Goal: Task Accomplishment & Management: Manage account settings

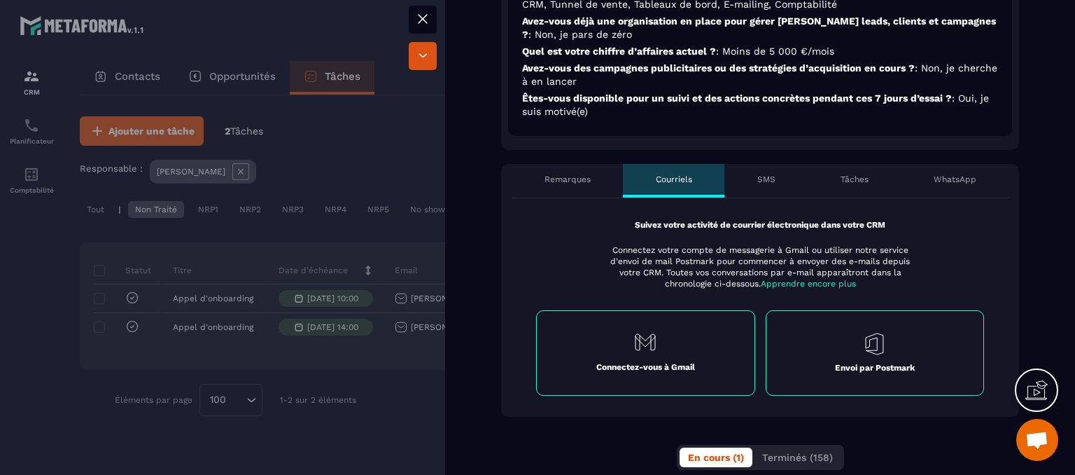
scroll to position [490, 0]
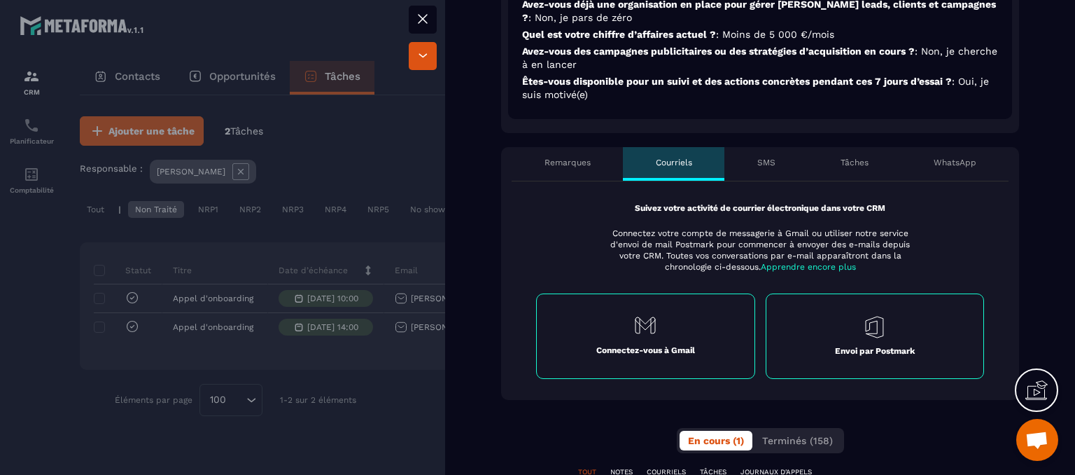
click at [577, 157] on p "Remarques" at bounding box center [568, 162] width 46 height 11
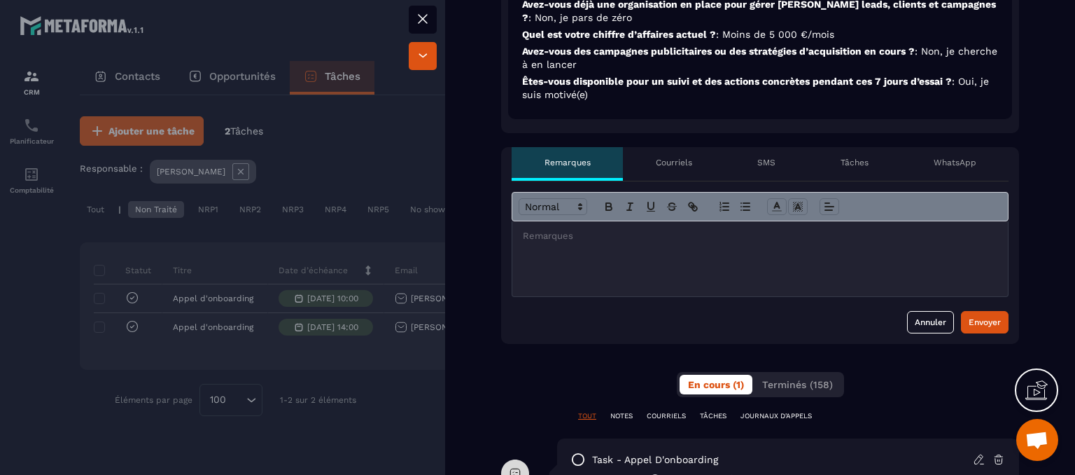
click at [685, 156] on div "Courriels" at bounding box center [674, 164] width 102 height 34
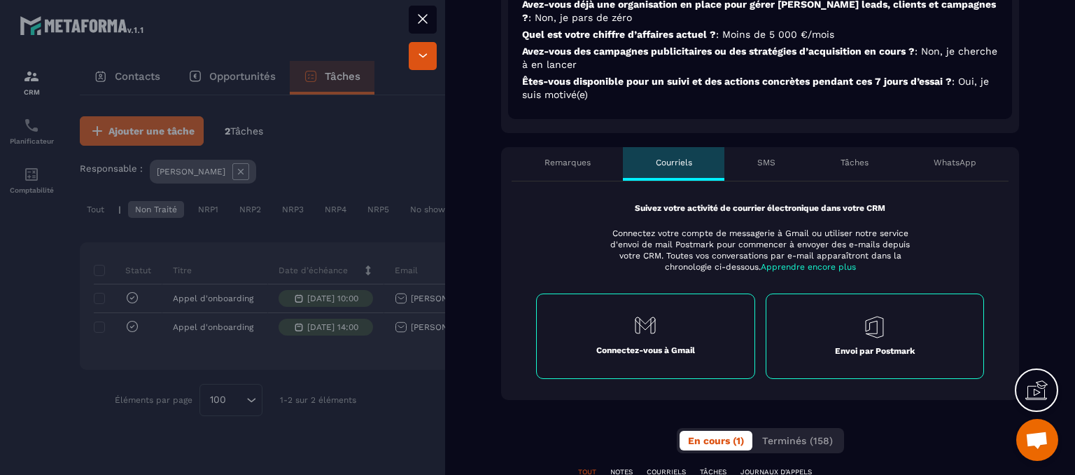
click at [844, 155] on div "Tâches" at bounding box center [854, 164] width 93 height 34
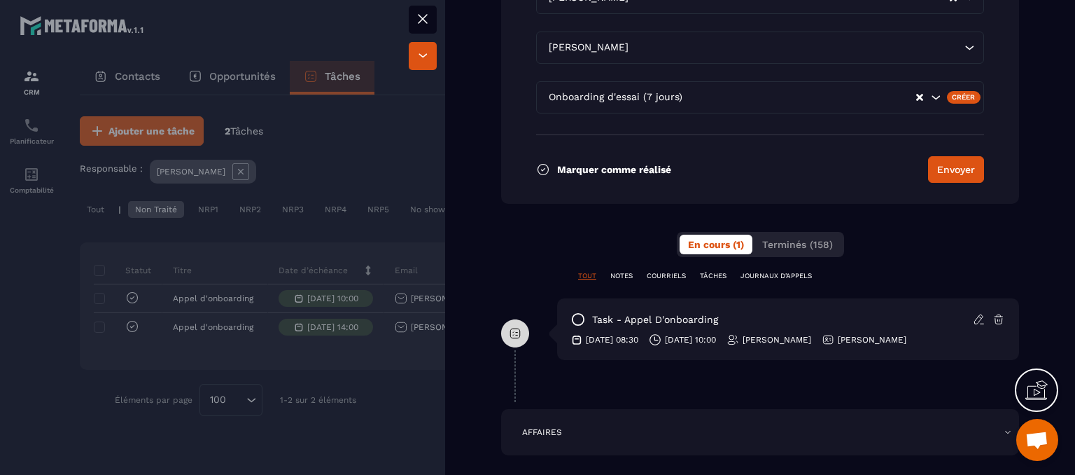
scroll to position [1050, 0]
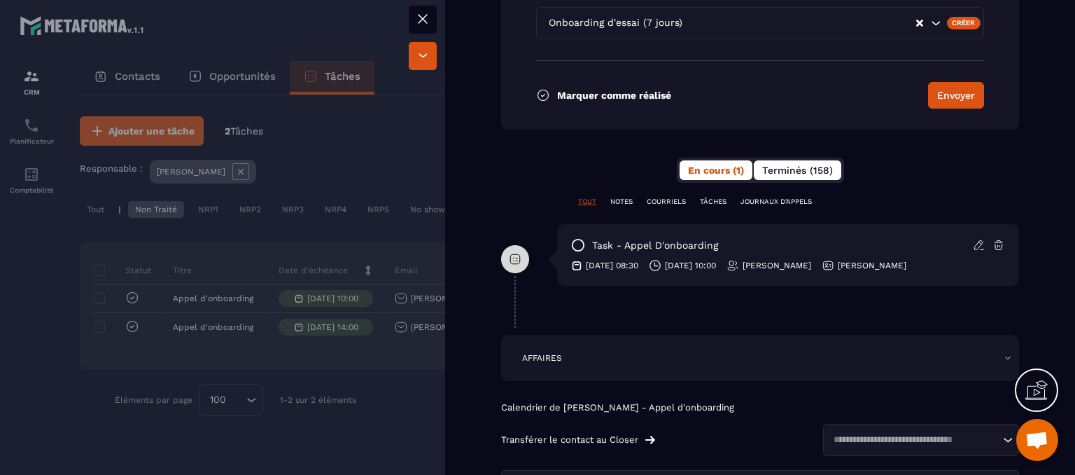
click at [807, 165] on span "Terminés (158)" at bounding box center [797, 170] width 71 height 11
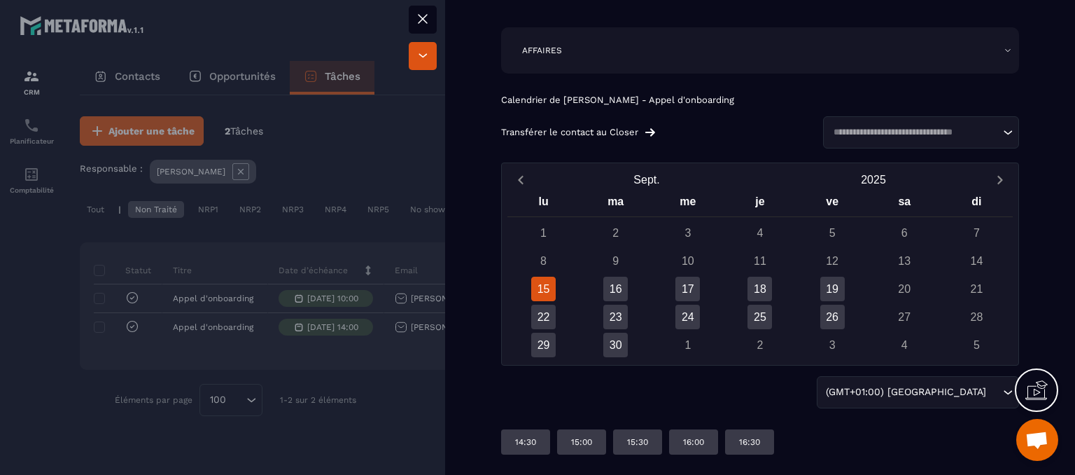
scroll to position [1552, 0]
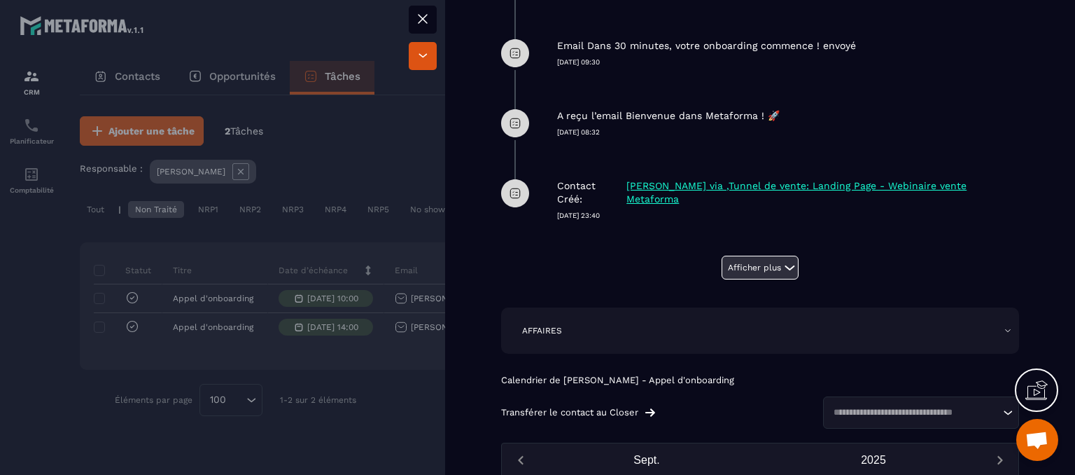
click at [745, 256] on button "Afficher plus" at bounding box center [760, 268] width 77 height 24
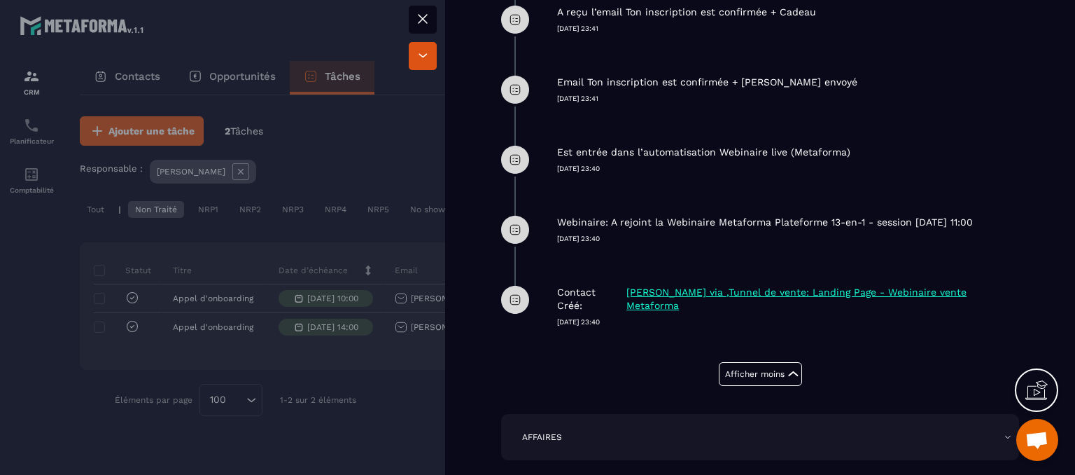
scroll to position [12189, 0]
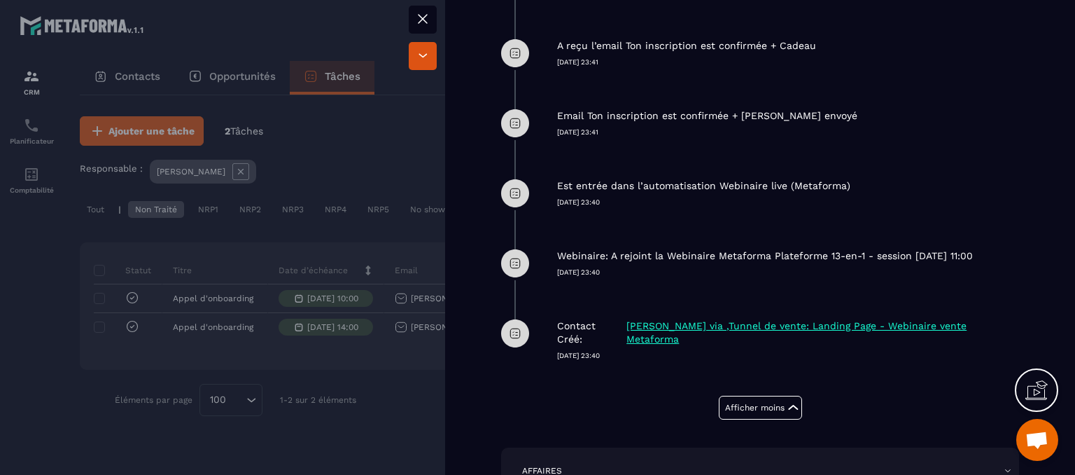
drag, startPoint x: 557, startPoint y: 344, endPoint x: 619, endPoint y: 345, distance: 61.6
click at [619, 351] on p "[DATE] 23:40" at bounding box center [788, 356] width 462 height 10
click at [616, 351] on p "[DATE] 23:40" at bounding box center [788, 356] width 462 height 10
drag, startPoint x: 554, startPoint y: 258, endPoint x: 627, endPoint y: 265, distance: 73.1
click at [627, 265] on div "Webinaire: A rejoint la Webinaire Metaforma Plateforme 13-en-1 - session [DATE]…" at bounding box center [760, 263] width 518 height 70
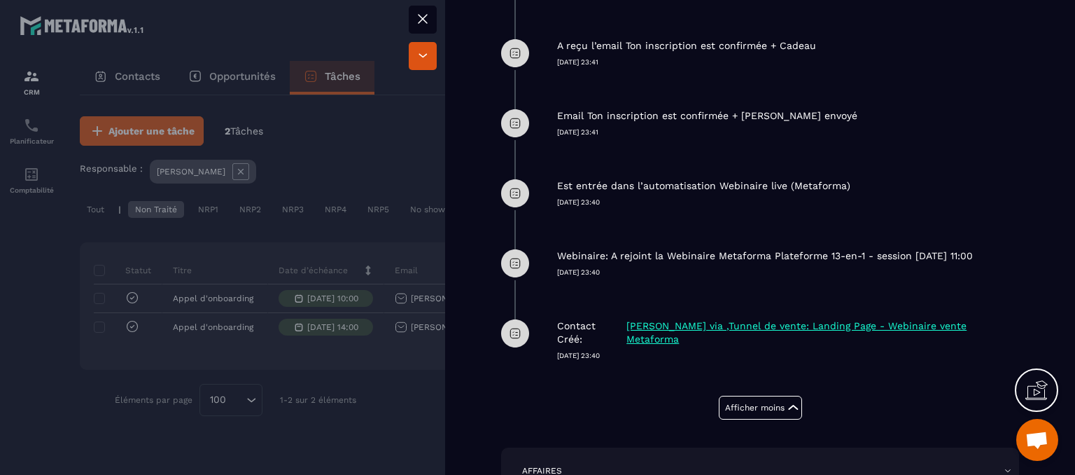
click at [625, 265] on div "Webinaire: A rejoint la Webinaire Metaforma Plateforme 13-en-1 - session [DATE]…" at bounding box center [760, 263] width 518 height 70
drag, startPoint x: 556, startPoint y: 258, endPoint x: 596, endPoint y: 256, distance: 40.7
click at [596, 256] on div "Webinaire: A rejoint la Webinaire Metaforma Plateforme 13-en-1 - session [DATE]…" at bounding box center [760, 263] width 518 height 70
drag, startPoint x: 627, startPoint y: 233, endPoint x: 1000, endPoint y: 250, distance: 372.8
click at [1000, 250] on div "Webinaire: A rejoint la Webinaire Metaforma Plateforme 13-en-1 - session [DATE]…" at bounding box center [788, 252] width 462 height 49
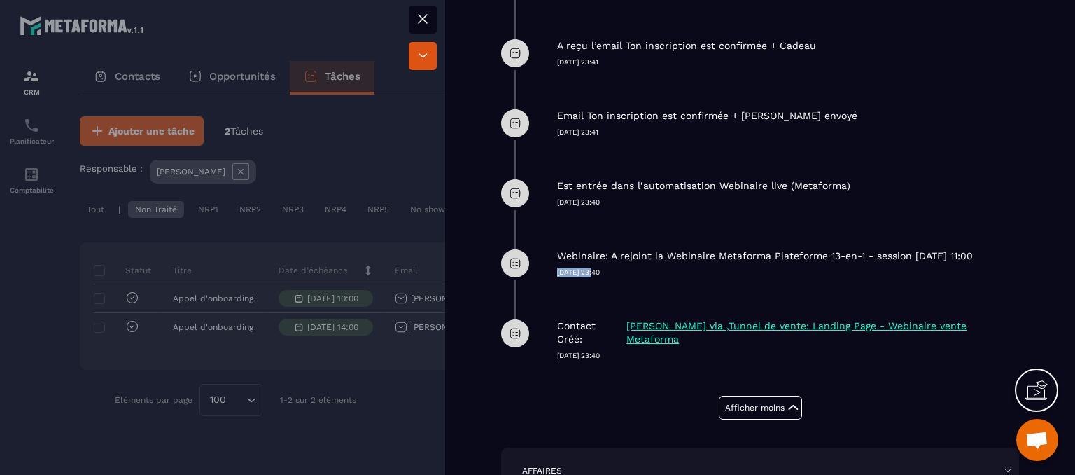
click at [1000, 250] on div "Webinaire: A rejoint la Webinaire Metaforma Plateforme 13-en-1 - session [DATE]…" at bounding box center [788, 252] width 462 height 49
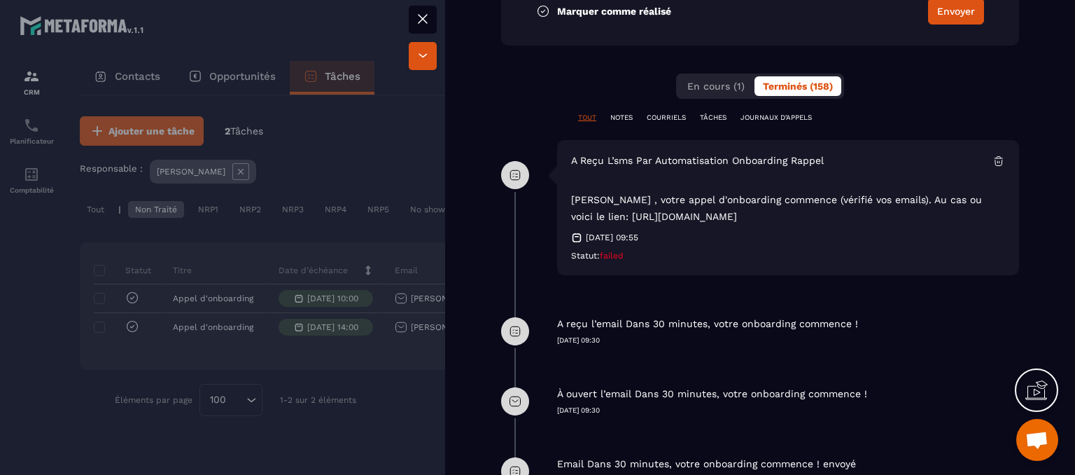
scroll to position [1344, 0]
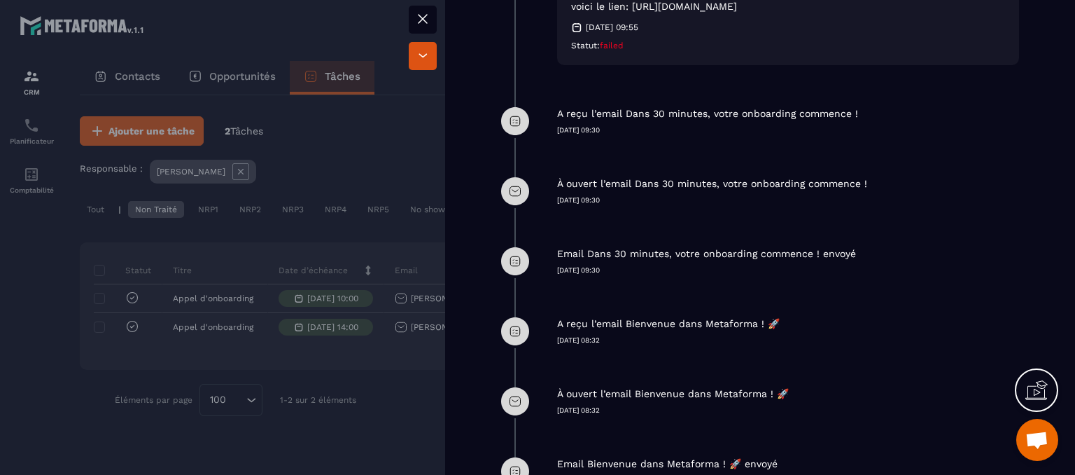
drag, startPoint x: 560, startPoint y: 164, endPoint x: 731, endPoint y: 177, distance: 171.3
click at [731, 177] on div "À ouvert l’email Dans 30 minutes, votre onboarding commence ! [DATE] 09:30" at bounding box center [788, 180] width 462 height 49
click at [630, 177] on p "À ouvert l’email Dans 30 minutes, votre onboarding commence !" at bounding box center [712, 183] width 310 height 13
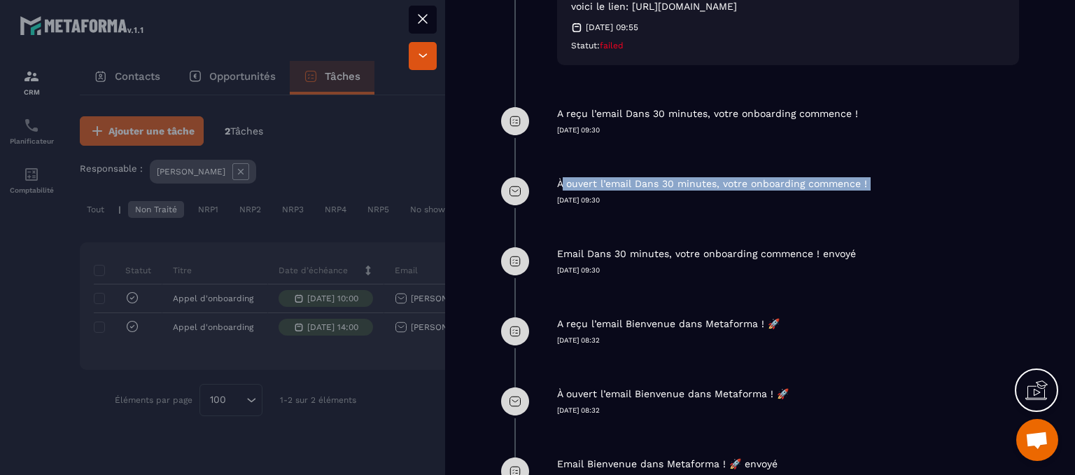
click at [630, 177] on p "À ouvert l’email Dans 30 minutes, votre onboarding commence !" at bounding box center [712, 183] width 310 height 13
click at [721, 226] on div "Email Dans 30 minutes, votre onboarding commence ! envoyé [DATE] 09:30" at bounding box center [788, 250] width 462 height 49
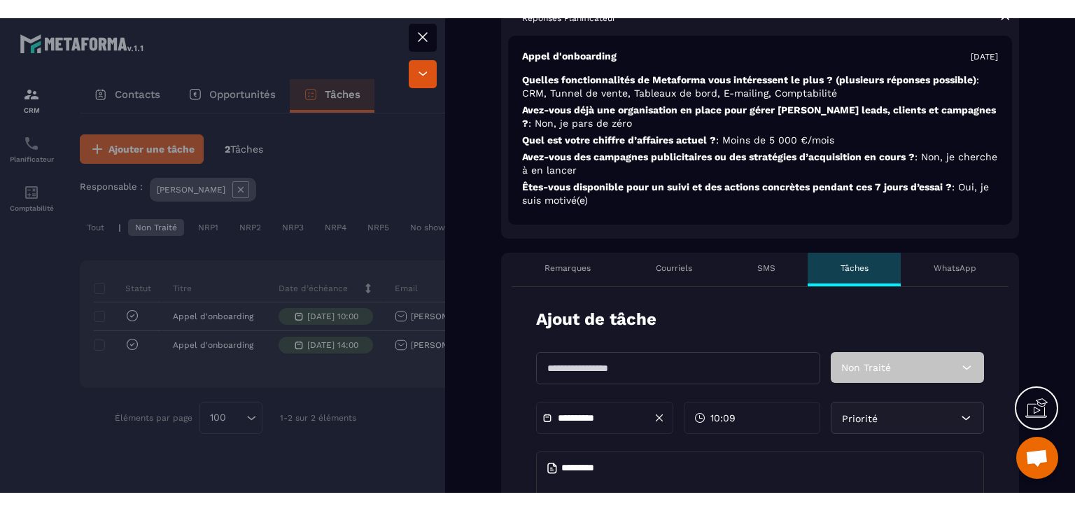
scroll to position [224, 0]
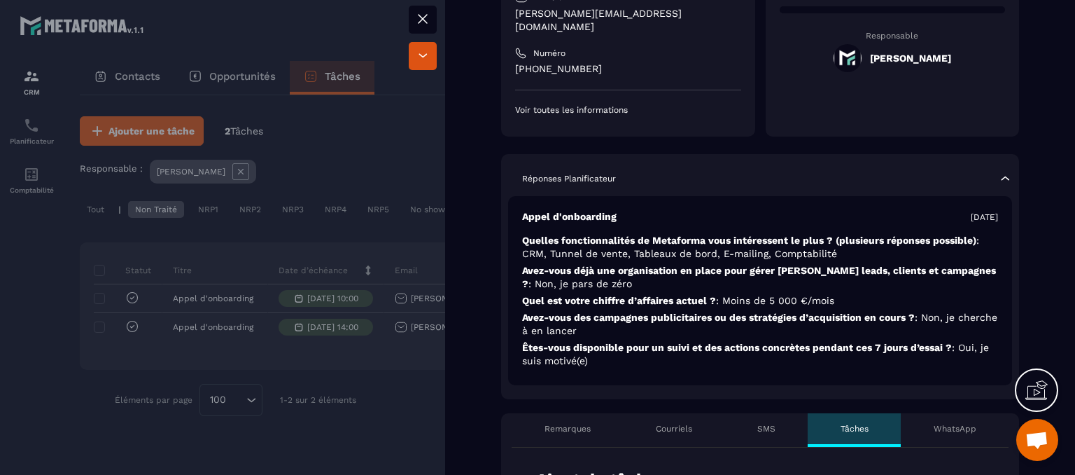
click at [425, 22] on icon at bounding box center [422, 19] width 17 height 17
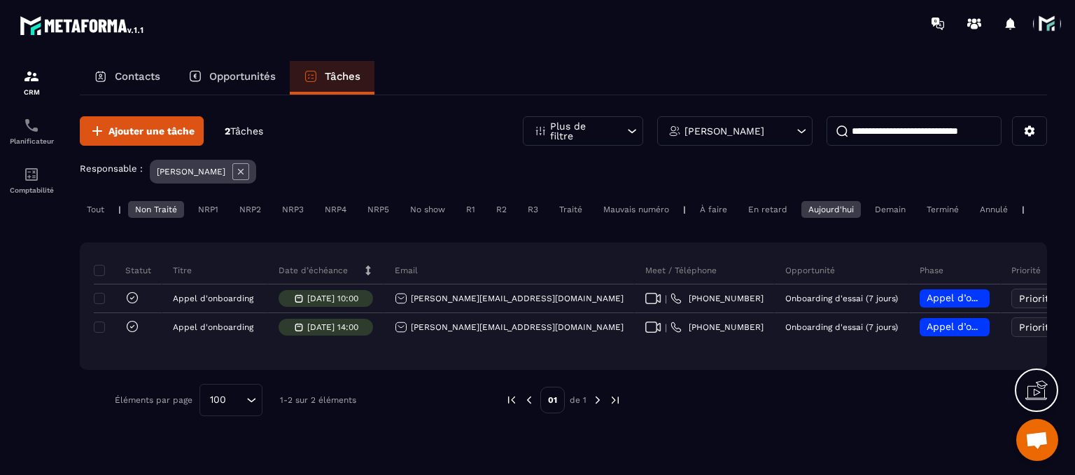
click at [1025, 438] on span "Ouvrir le chat" at bounding box center [1038, 440] width 42 height 42
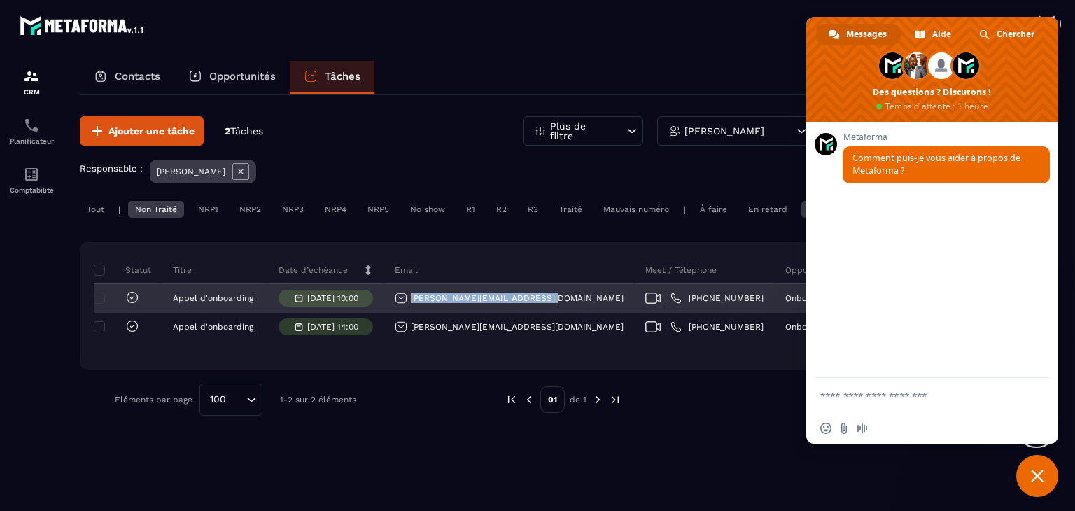
drag, startPoint x: 541, startPoint y: 306, endPoint x: 398, endPoint y: 312, distance: 143.6
click at [398, 312] on div "[PERSON_NAME][EMAIL_ADDRESS][DOMAIN_NAME]" at bounding box center [509, 299] width 251 height 28
copy p "[PERSON_NAME][EMAIL_ADDRESS][DOMAIN_NAME]"
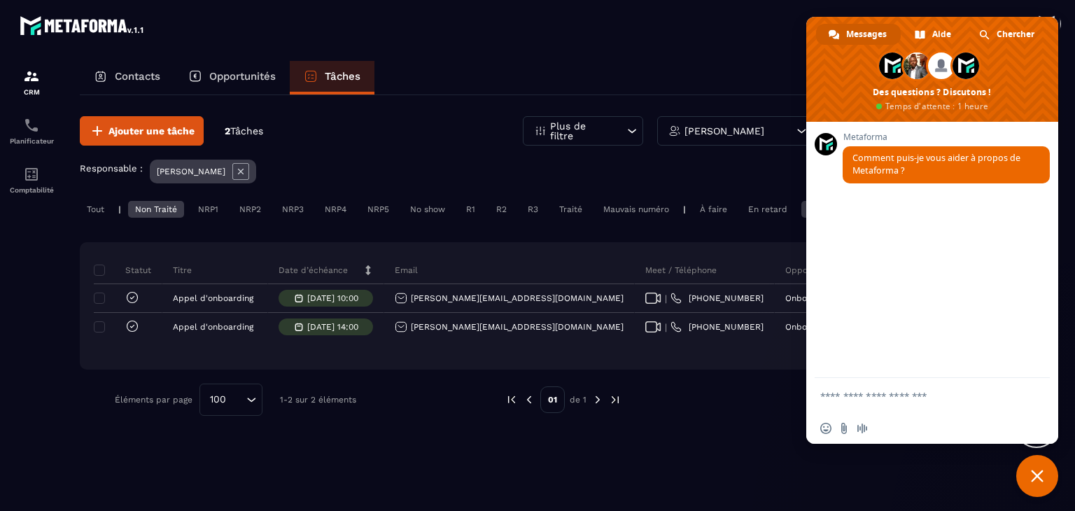
click at [566, 79] on div "Contacts Opportunités Tâches" at bounding box center [564, 78] width 968 height 34
click at [1064, 474] on section "CRM Planificateur Comptabilité Contacts Opportunités Tâches Ajouter une tâche 2…" at bounding box center [537, 299] width 1075 height 504
click at [1038, 466] on span "Fermer le chat" at bounding box center [1038, 476] width 42 height 42
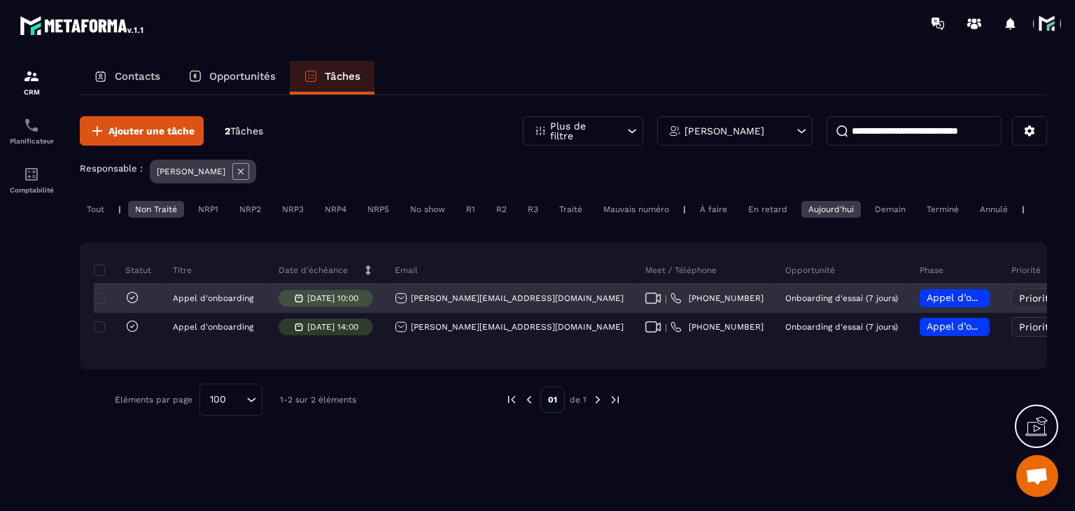
click at [927, 303] on span "Appel d’onboarding planifié" at bounding box center [993, 297] width 132 height 11
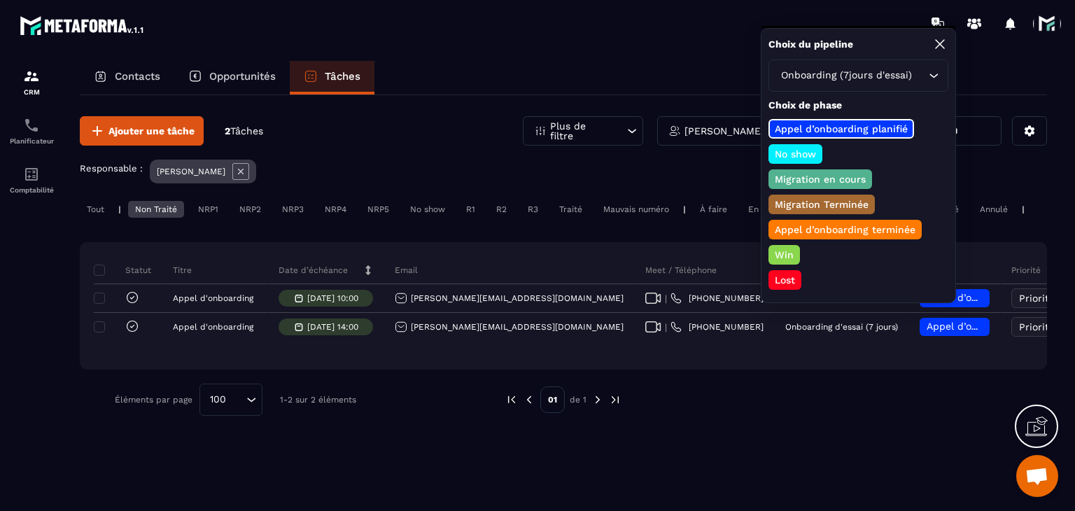
click at [819, 223] on p "Appel d’onboarding terminée" at bounding box center [845, 230] width 145 height 14
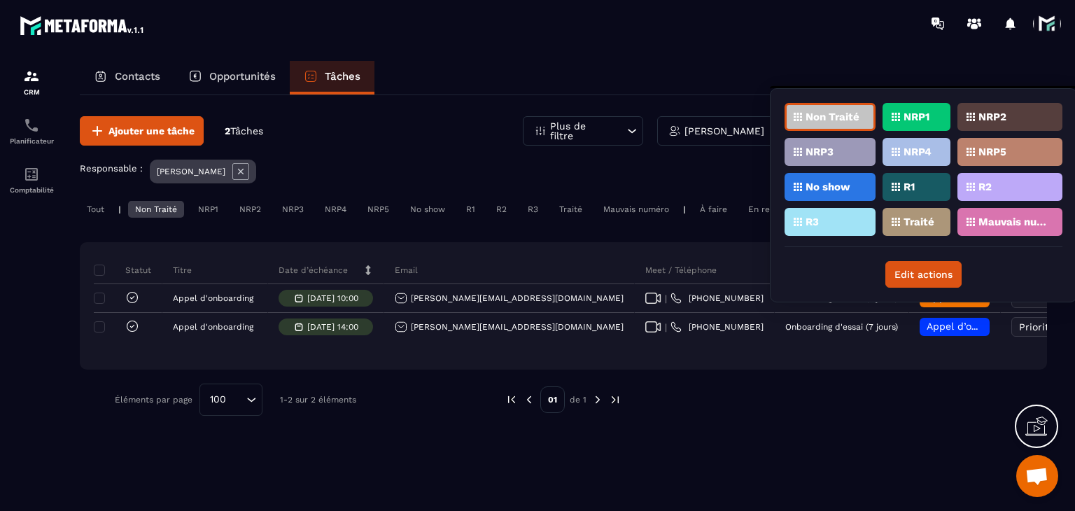
click at [916, 217] on p "Traité" at bounding box center [919, 222] width 31 height 10
